Goal: Find specific page/section: Find specific page/section

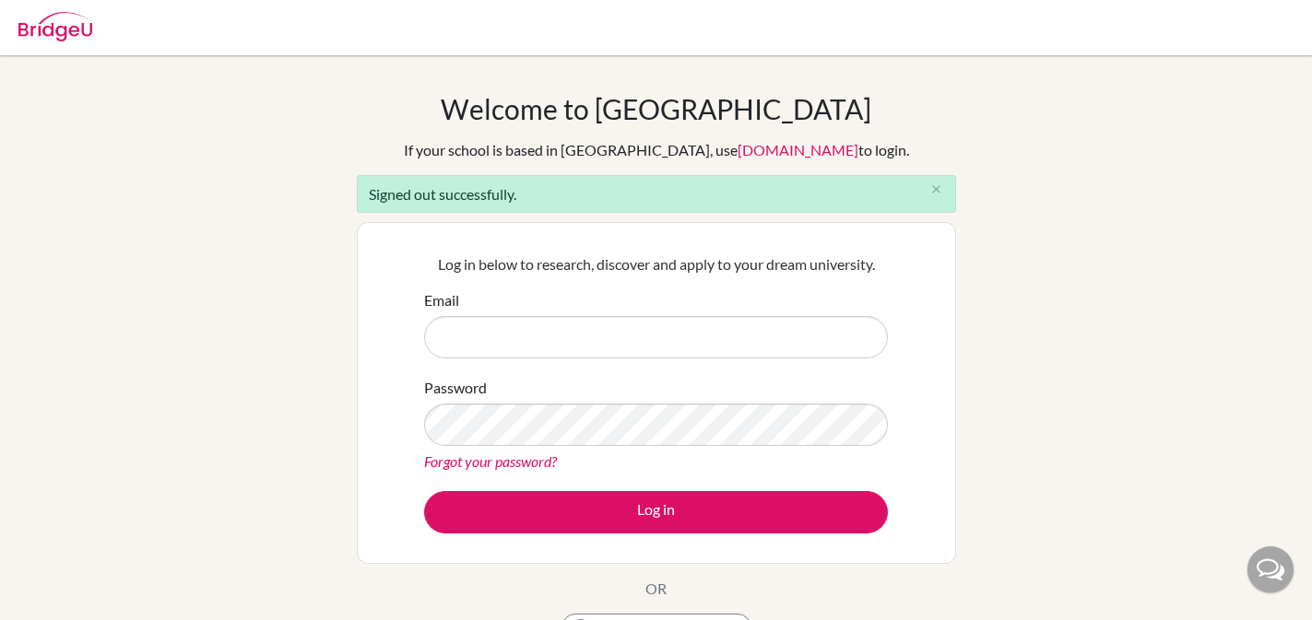
click at [534, 336] on input "Email" at bounding box center [656, 337] width 464 height 42
type input "jen+1@bridge-u.com"
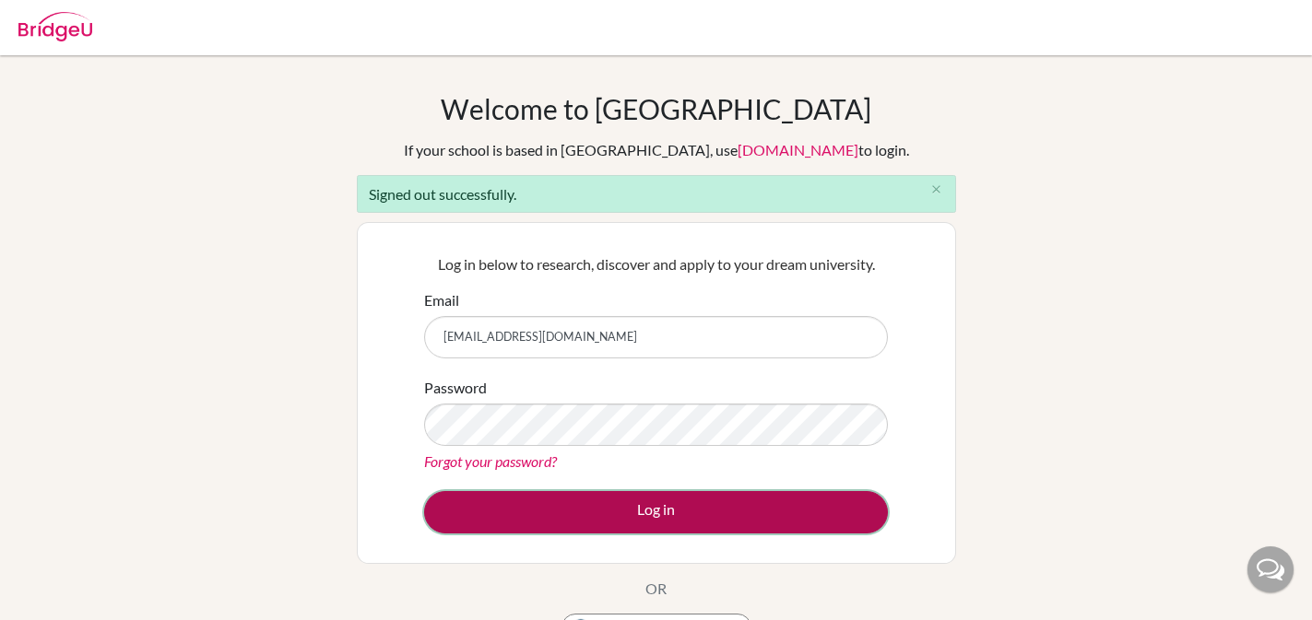
click at [484, 510] on button "Log in" at bounding box center [656, 512] width 464 height 42
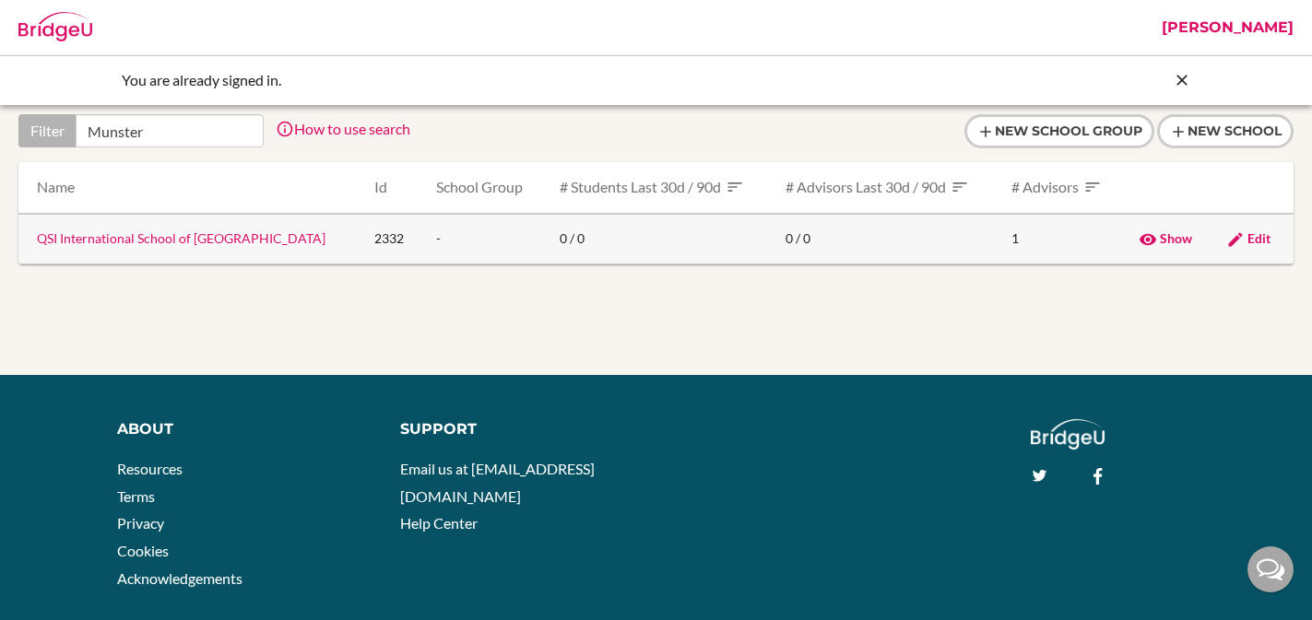
type input "Munster"
click at [162, 234] on link "QSI International School of [GEOGRAPHIC_DATA]" at bounding box center [181, 238] width 288 height 16
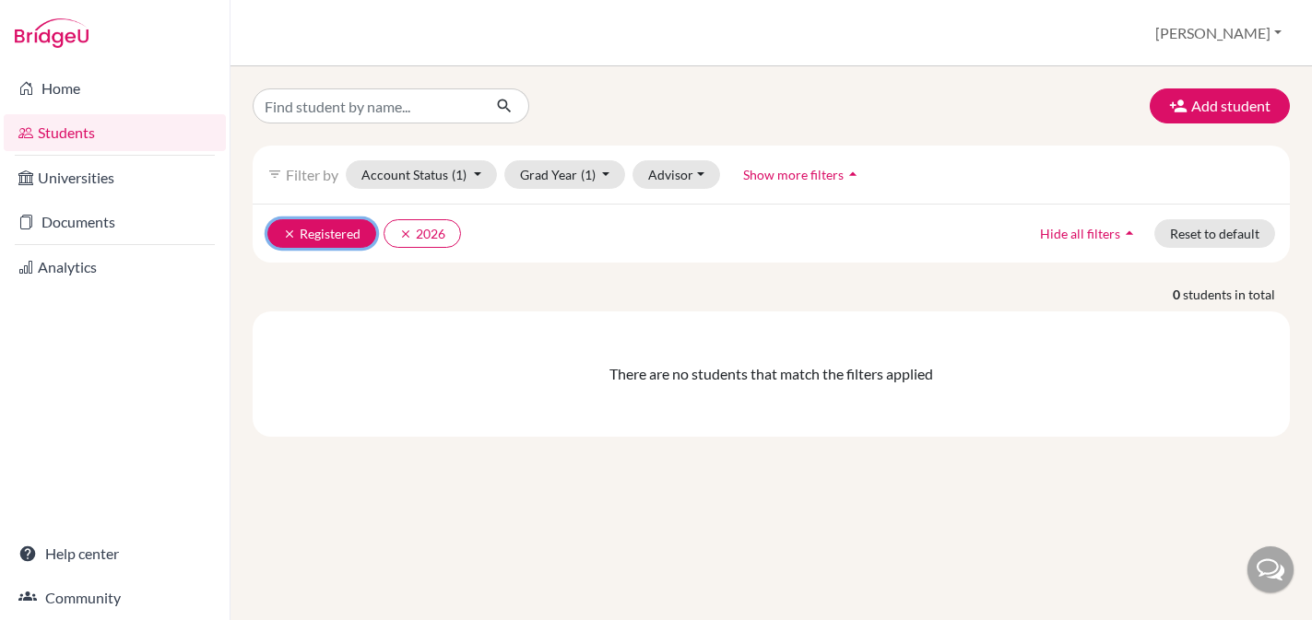
click at [291, 232] on icon "clear" at bounding box center [289, 234] width 13 height 13
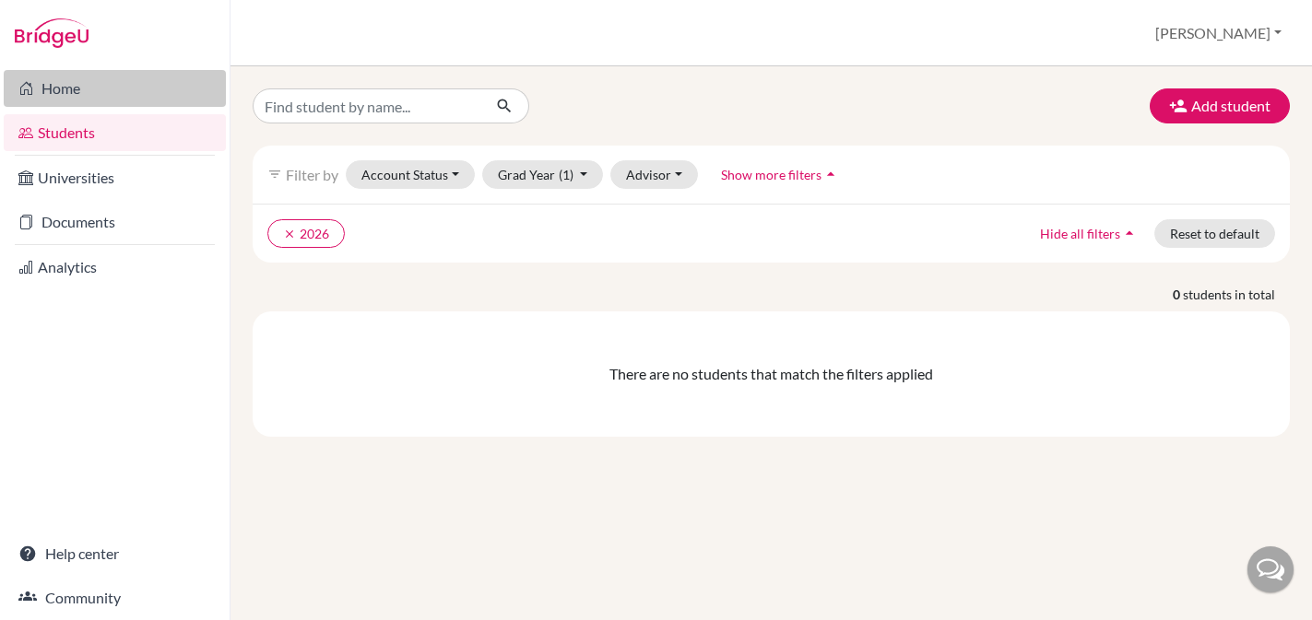
click at [66, 91] on link "Home" at bounding box center [115, 88] width 222 height 37
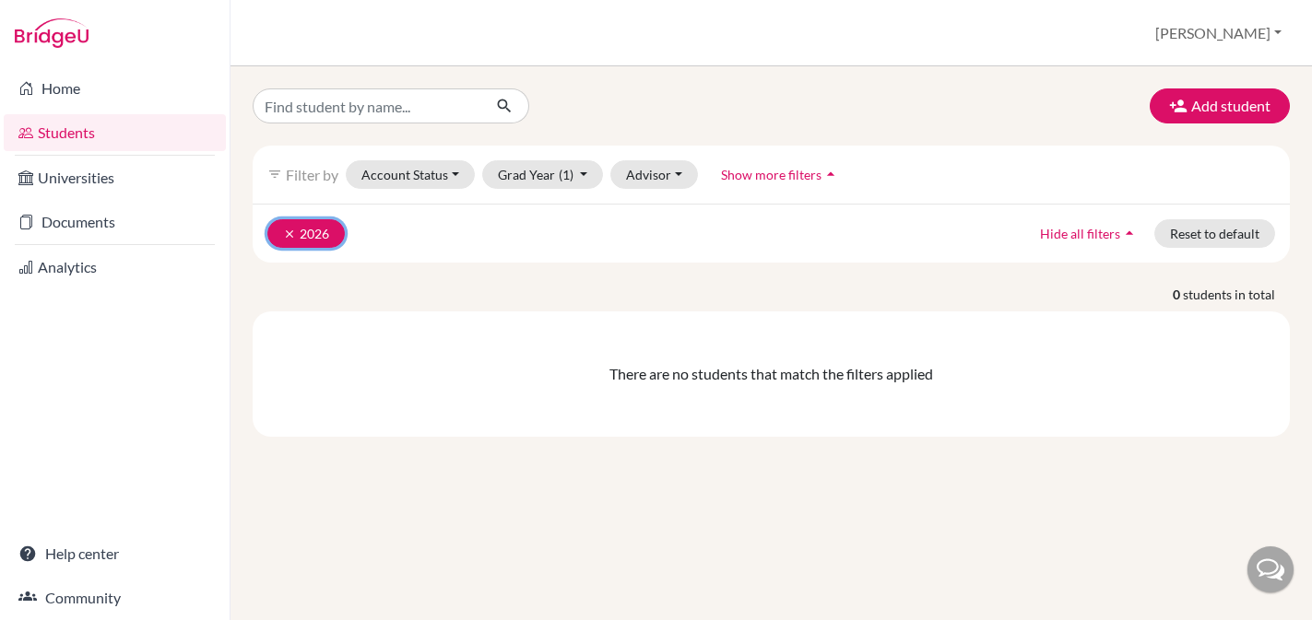
click at [289, 237] on icon "clear" at bounding box center [289, 234] width 13 height 13
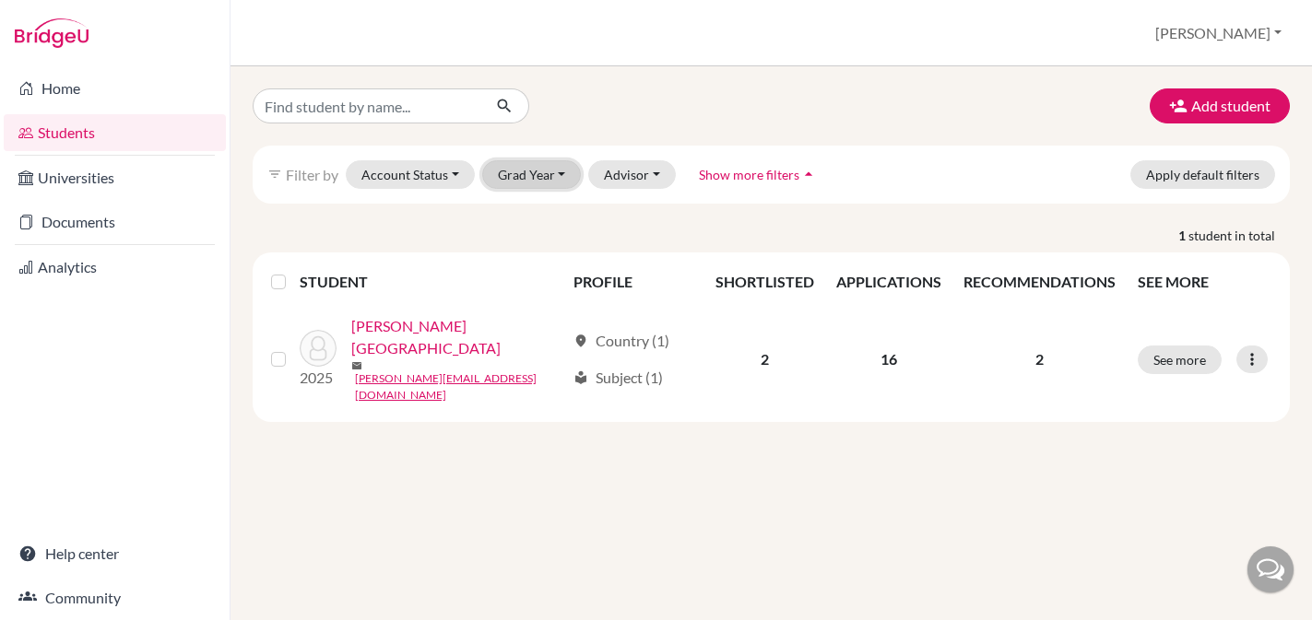
click at [526, 177] on button "Grad Year" at bounding box center [532, 174] width 100 height 29
click at [581, 101] on div at bounding box center [416, 105] width 355 height 35
click at [1236, 33] on button "[PERSON_NAME]" at bounding box center [1218, 33] width 143 height 35
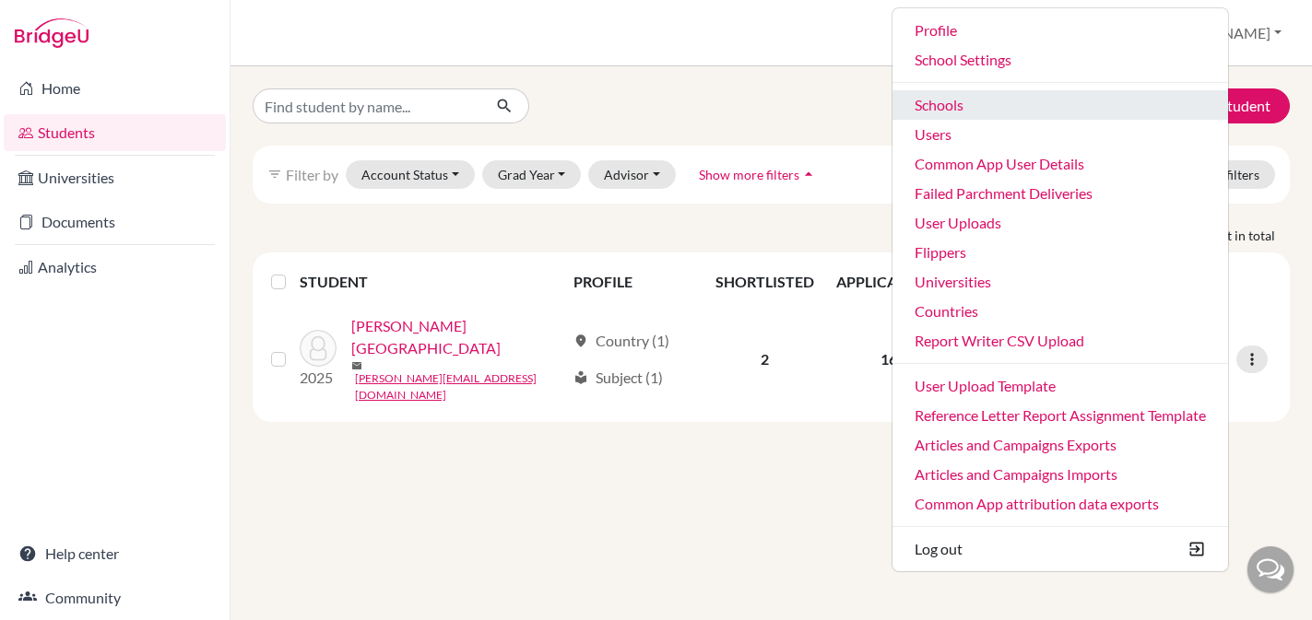
click at [994, 96] on link "Schools" at bounding box center [1060, 104] width 336 height 29
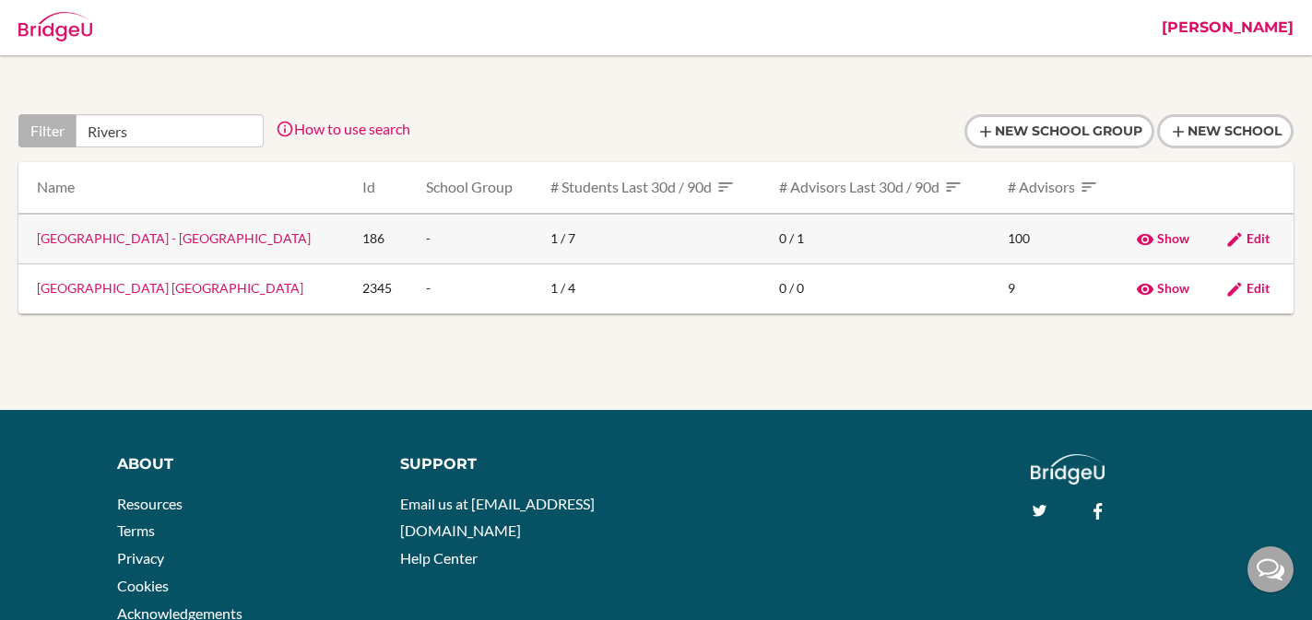
type input "Rivers"
click at [81, 238] on link "[GEOGRAPHIC_DATA] - [GEOGRAPHIC_DATA]" at bounding box center [174, 238] width 274 height 16
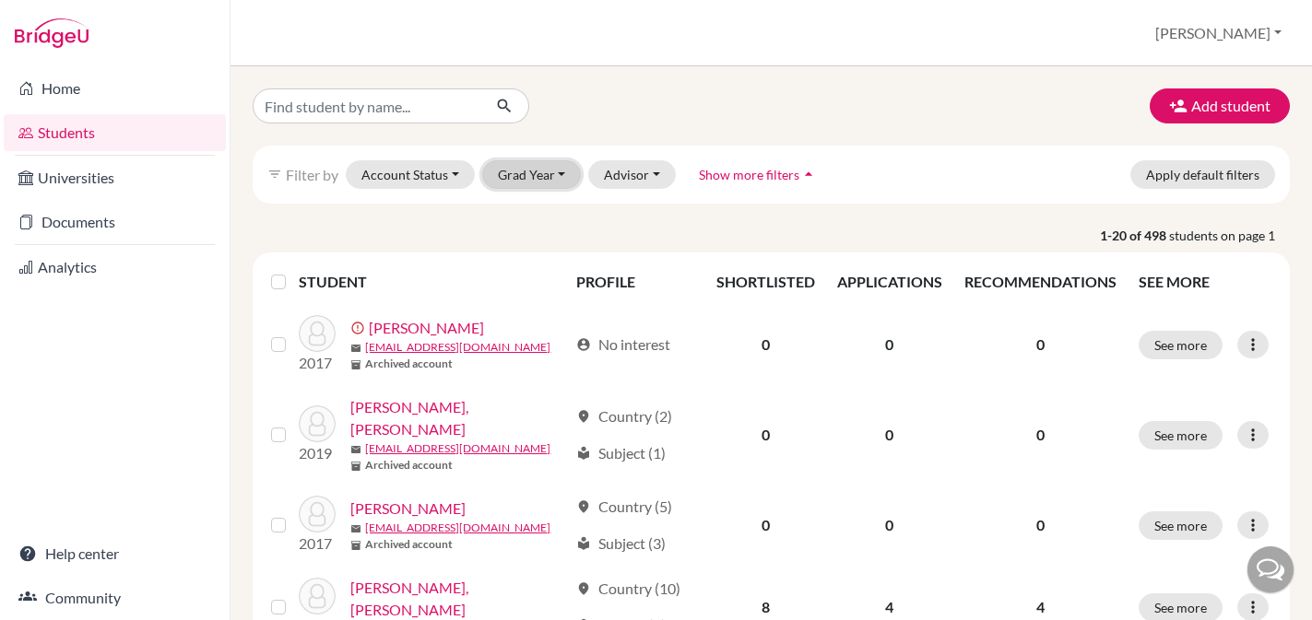
click at [537, 180] on button "Grad Year" at bounding box center [532, 174] width 100 height 29
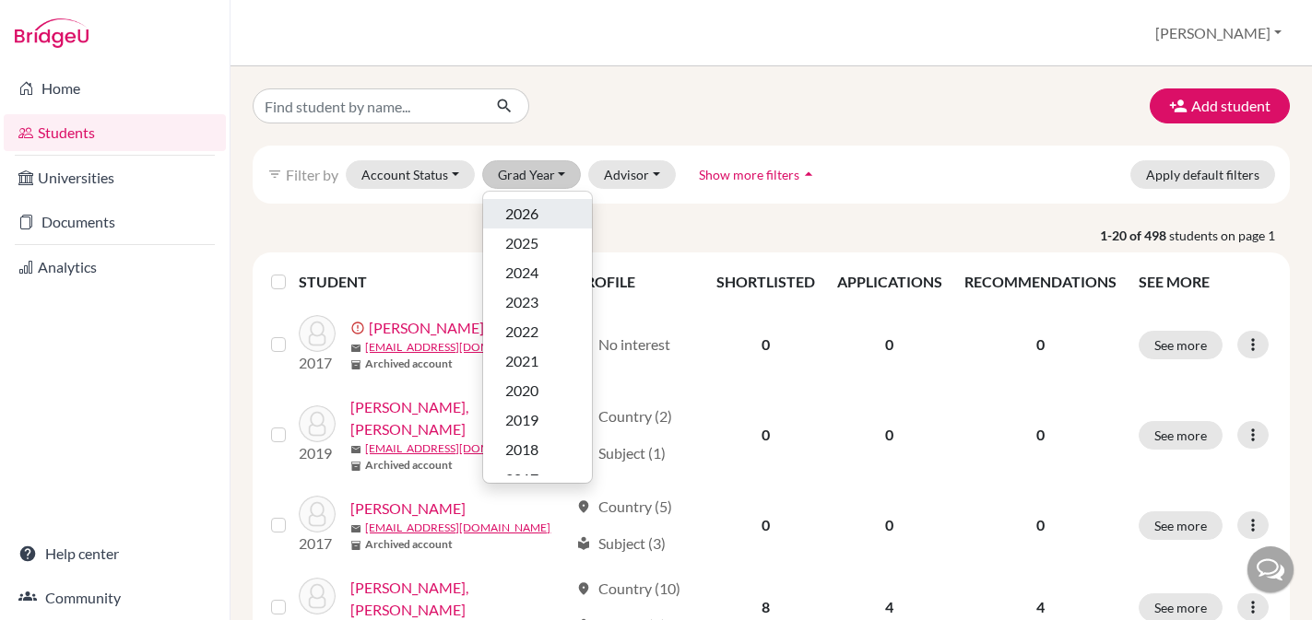
click at [537, 211] on span "2026" at bounding box center [521, 214] width 33 height 22
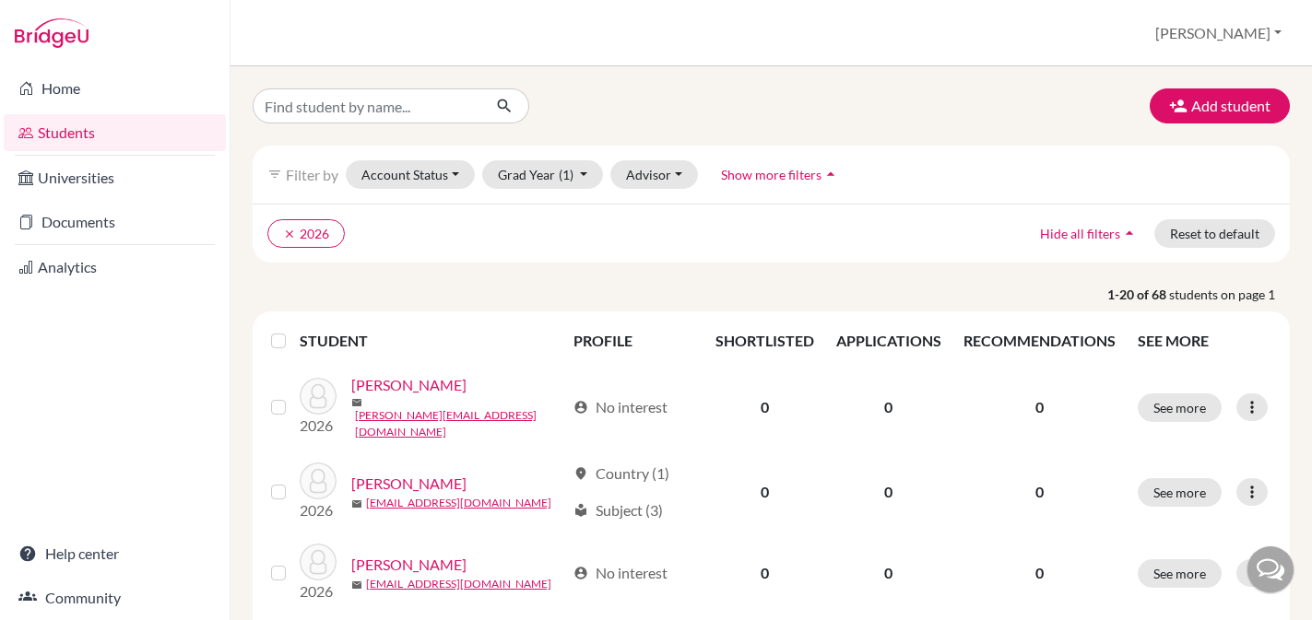
click at [293, 330] on label at bounding box center [293, 330] width 0 height 0
click at [0, 0] on input "checkbox" at bounding box center [0, 0] width 0 height 0
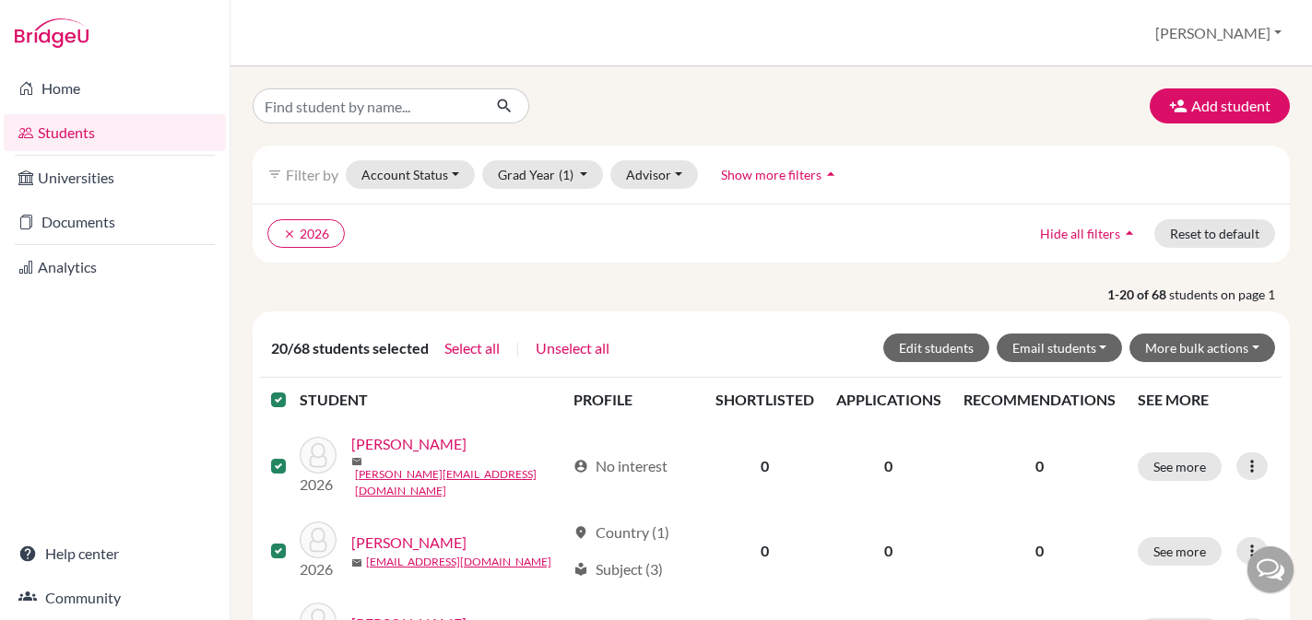
click at [293, 389] on label at bounding box center [293, 389] width 0 height 0
click at [0, 0] on input "checkbox" at bounding box center [0, 0] width 0 height 0
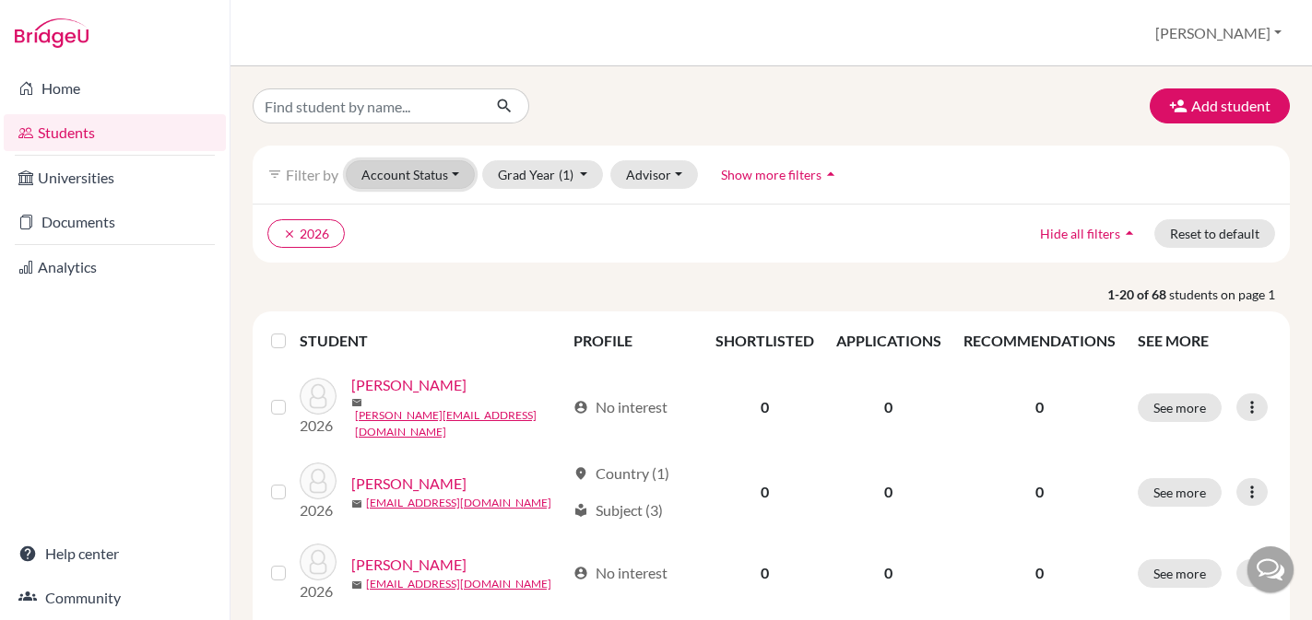
click at [385, 172] on button "Account Status" at bounding box center [410, 174] width 129 height 29
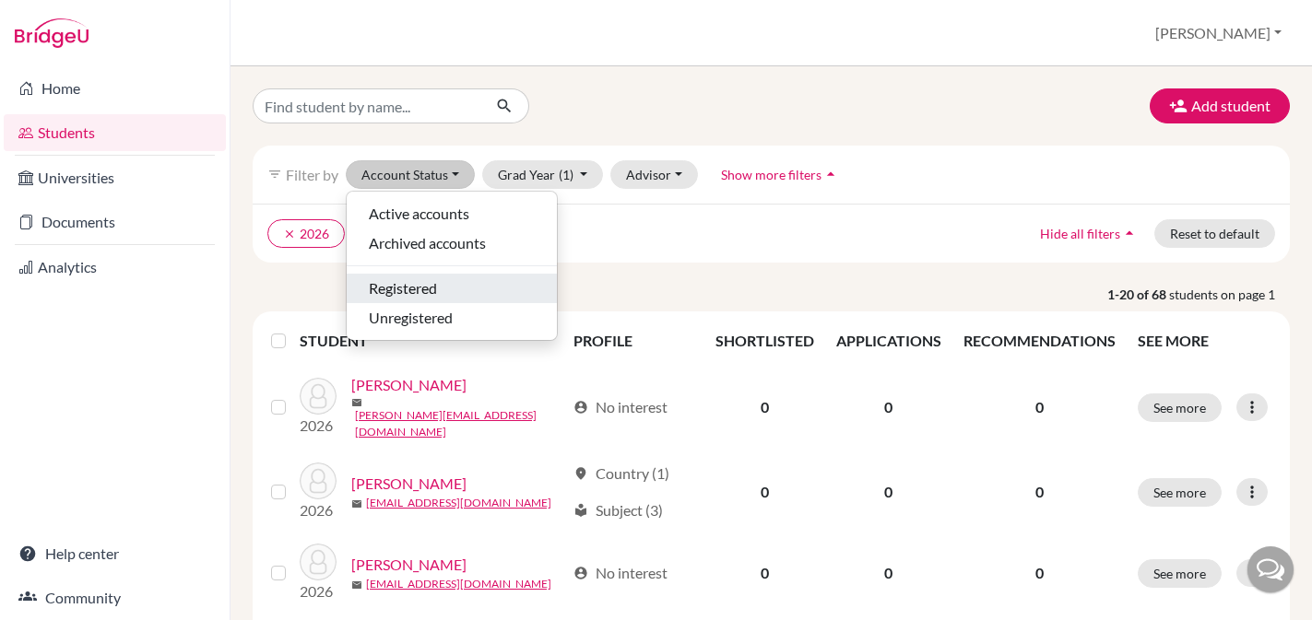
click at [377, 288] on span "Registered" at bounding box center [403, 288] width 68 height 22
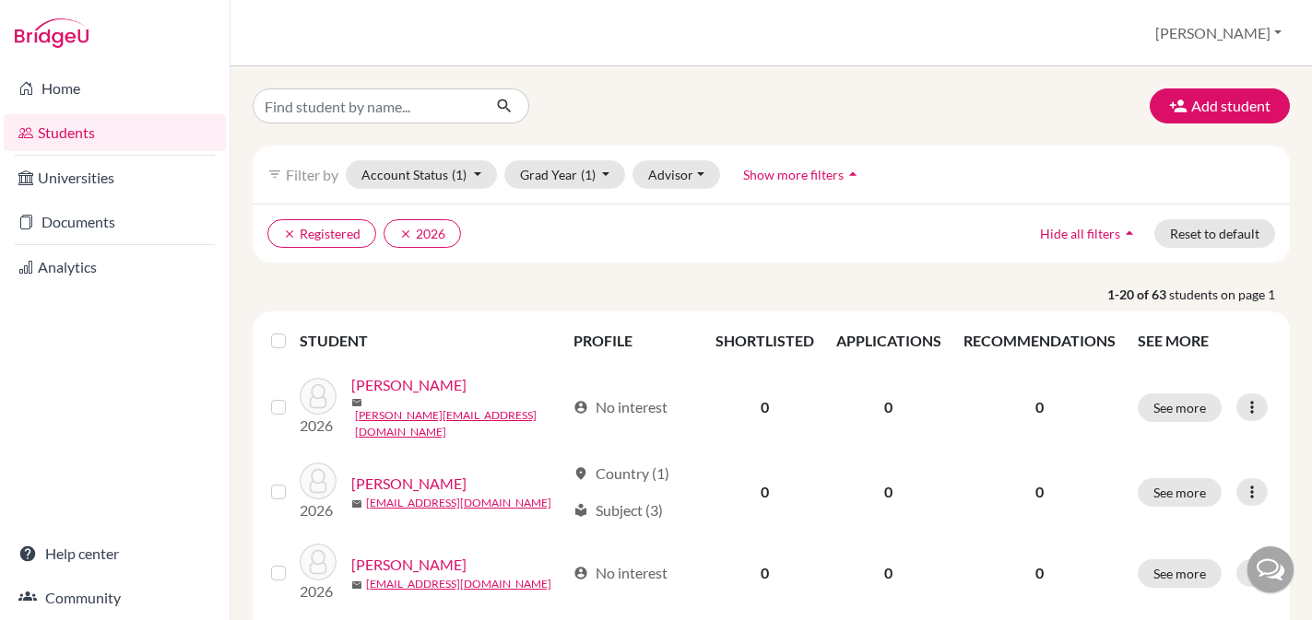
click at [293, 330] on label at bounding box center [293, 330] width 0 height 0
click at [0, 0] on input "checkbox" at bounding box center [0, 0] width 0 height 0
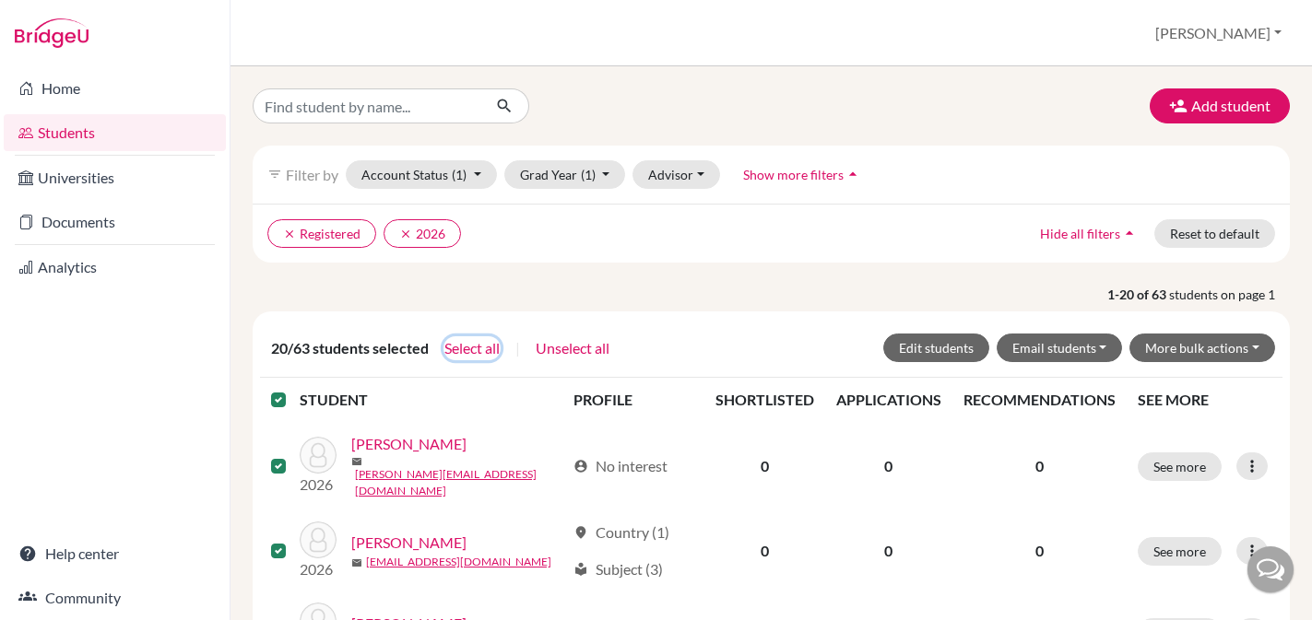
click at [473, 349] on button "Select all" at bounding box center [471, 348] width 57 height 24
click at [293, 389] on label at bounding box center [293, 389] width 0 height 0
click at [0, 0] on input "checkbox" at bounding box center [0, 0] width 0 height 0
click at [288, 230] on icon "clear" at bounding box center [289, 234] width 13 height 13
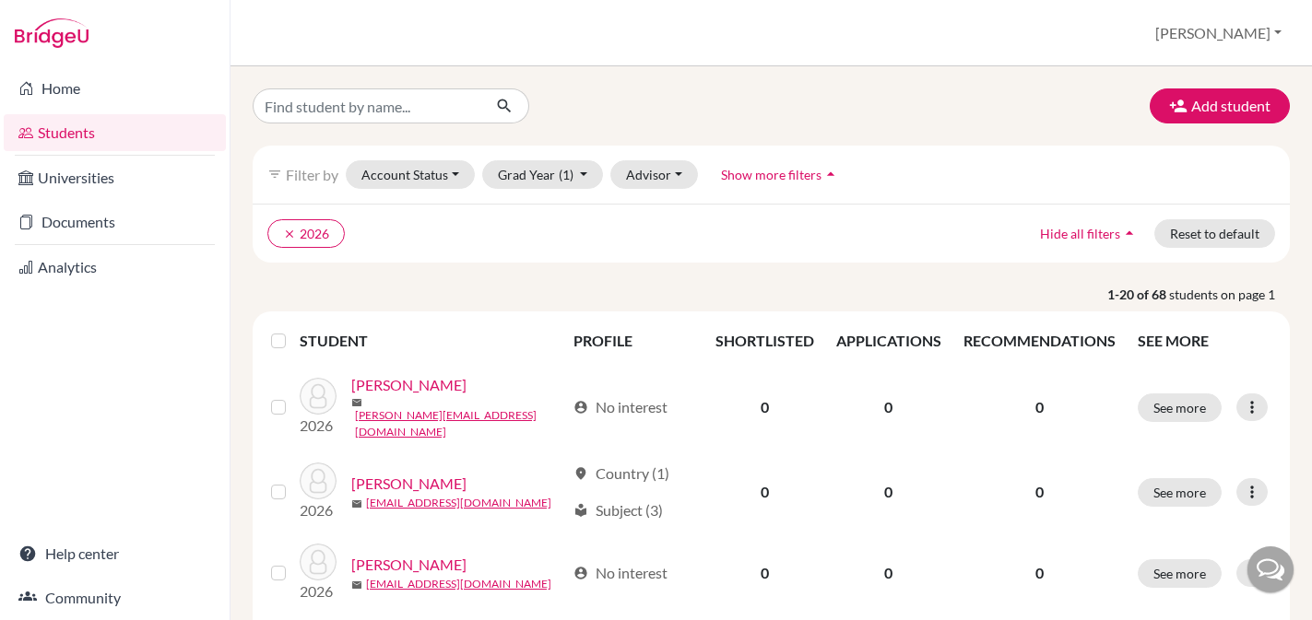
click at [293, 330] on label at bounding box center [293, 330] width 0 height 0
click at [0, 0] on input "checkbox" at bounding box center [0, 0] width 0 height 0
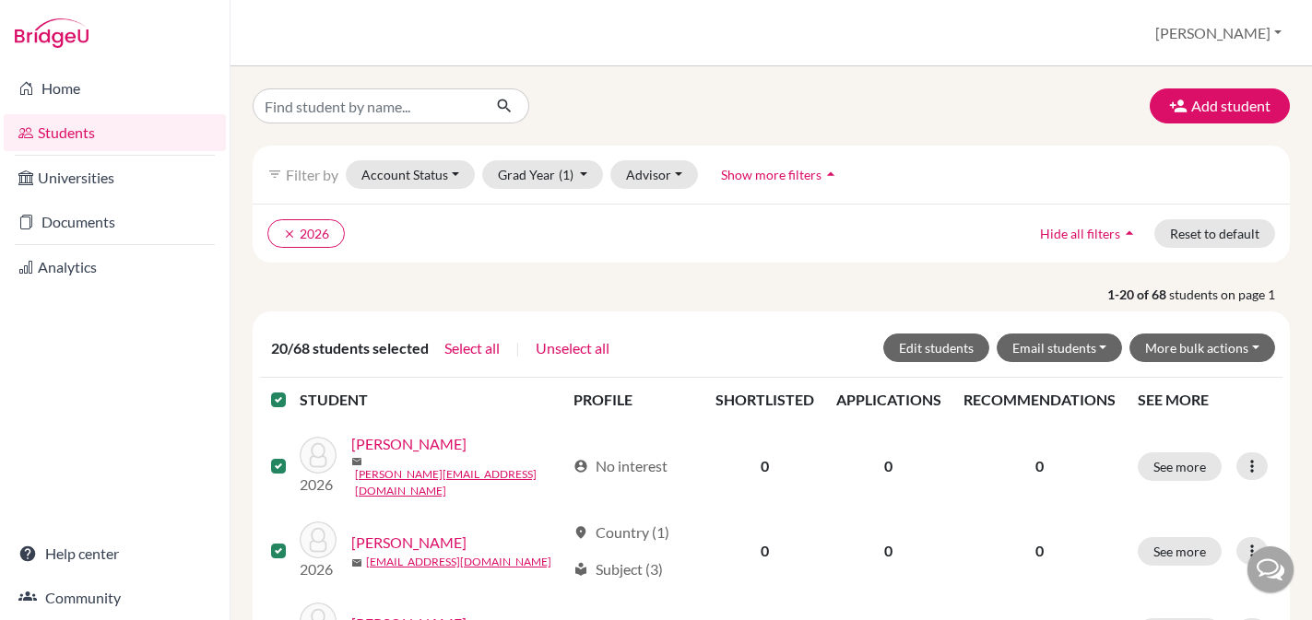
click at [293, 389] on label at bounding box center [293, 389] width 0 height 0
click at [0, 0] on input "checkbox" at bounding box center [0, 0] width 0 height 0
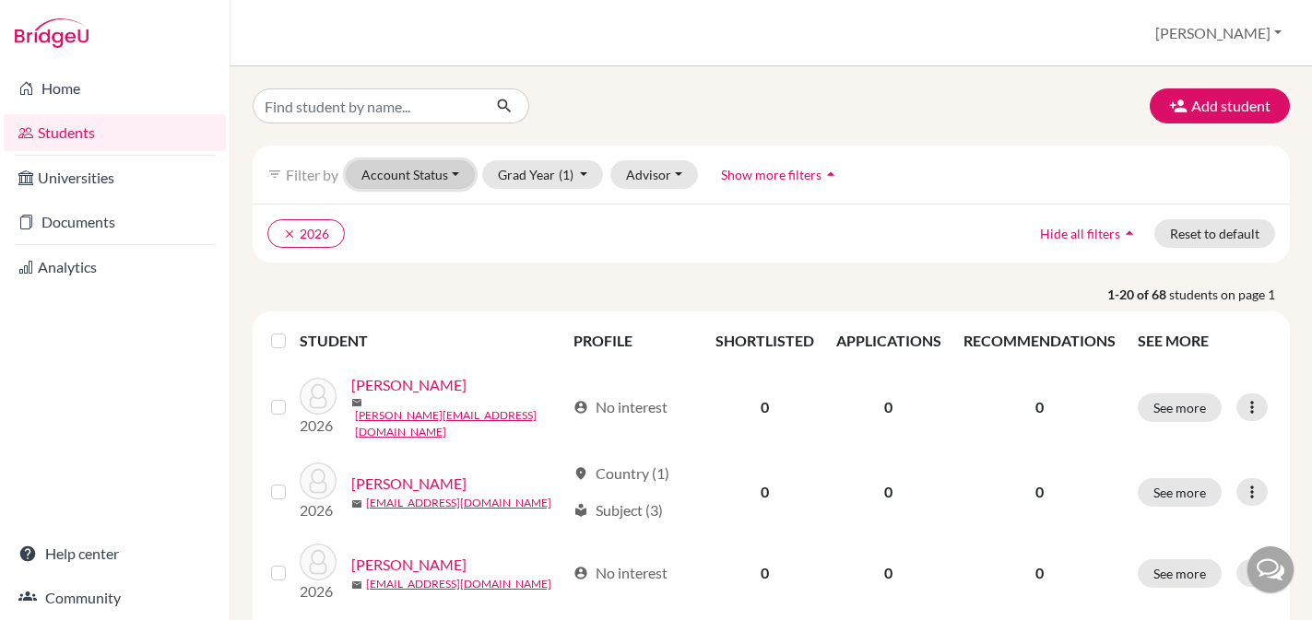
click at [421, 175] on button "Account Status" at bounding box center [410, 174] width 129 height 29
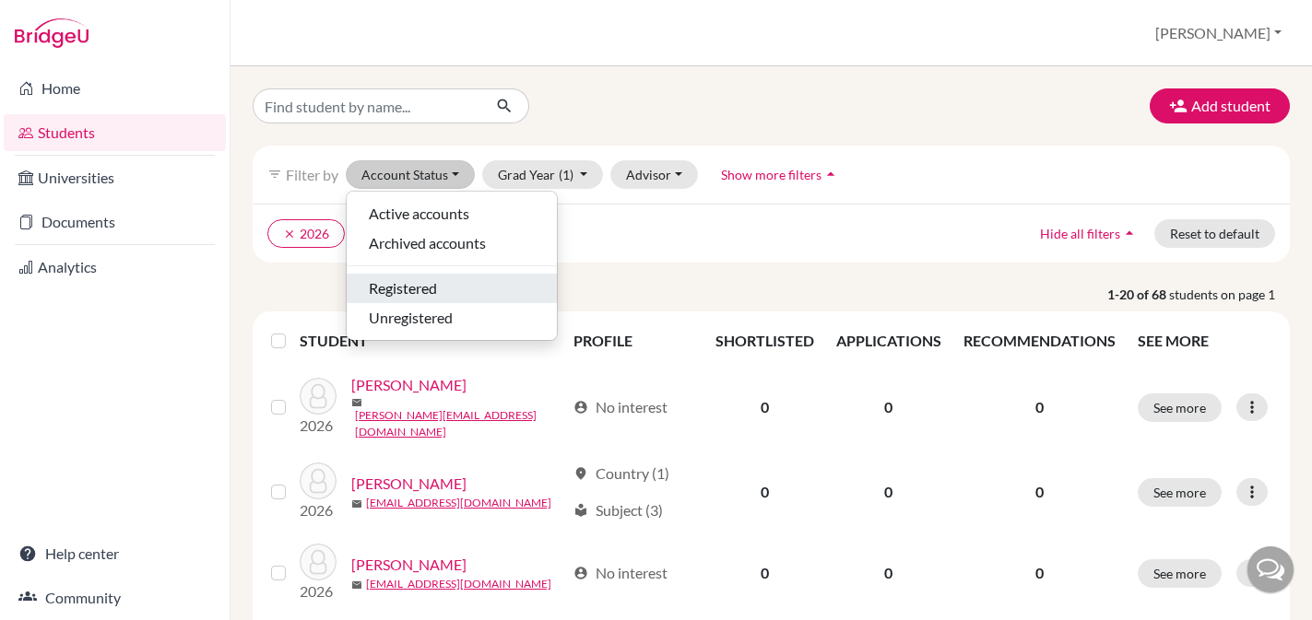
click at [388, 287] on span "Registered" at bounding box center [403, 288] width 68 height 22
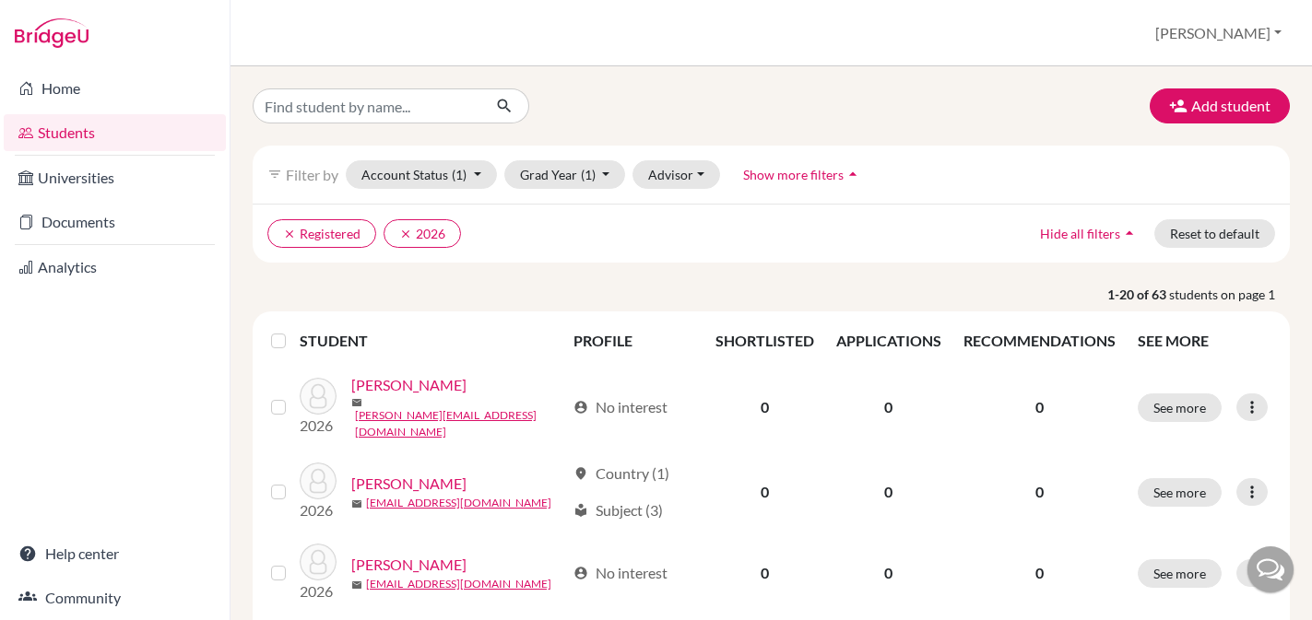
click at [293, 330] on label at bounding box center [293, 330] width 0 height 0
click at [0, 0] on input "checkbox" at bounding box center [0, 0] width 0 height 0
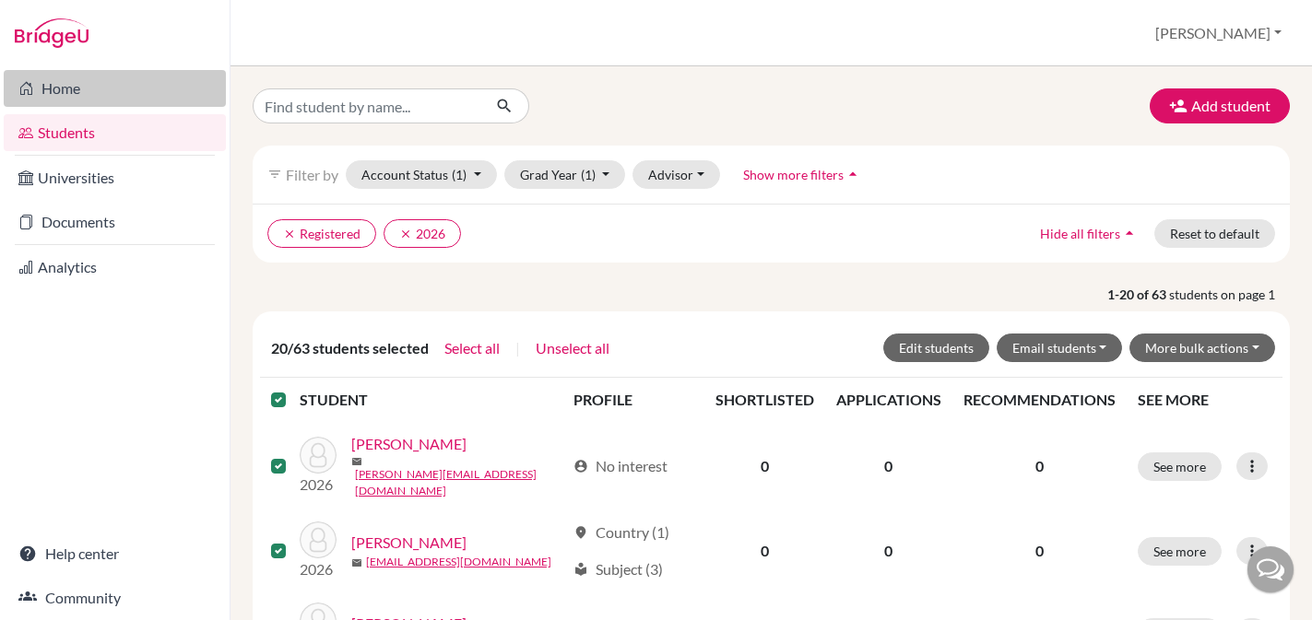
click at [53, 77] on link "Home" at bounding box center [115, 88] width 222 height 37
